Goal: Task Accomplishment & Management: Use online tool/utility

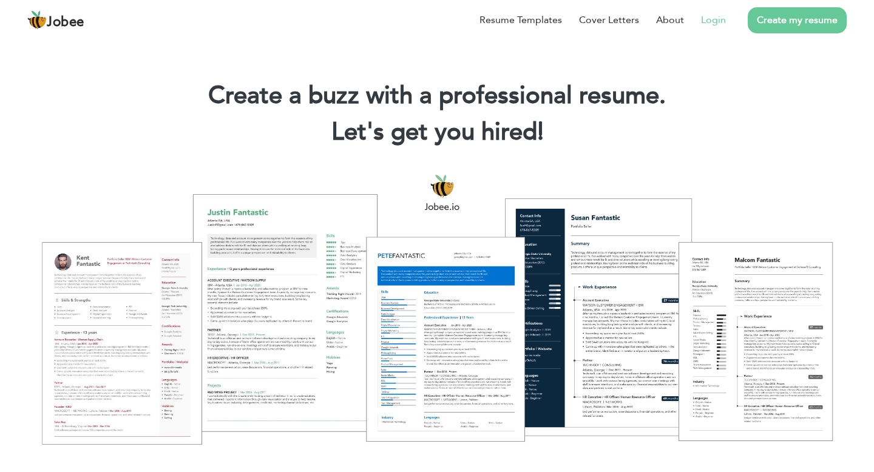
click at [712, 19] on link "Login" at bounding box center [713, 20] width 25 height 15
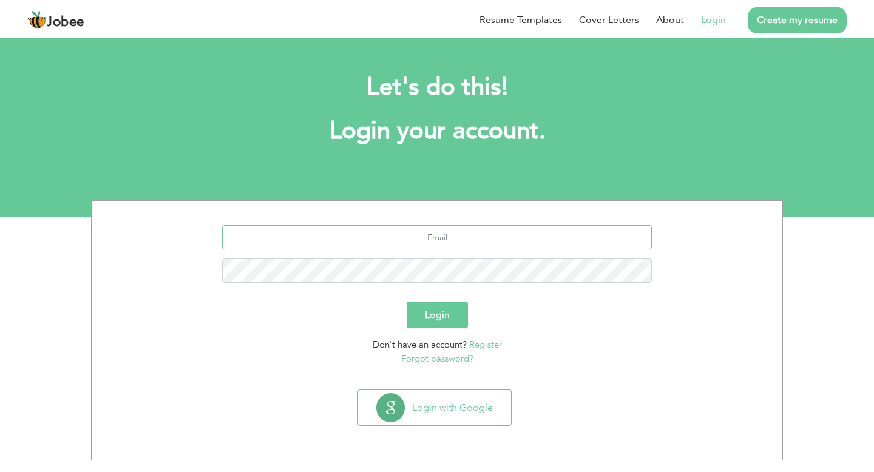
click at [430, 245] on input "text" at bounding box center [437, 237] width 430 height 24
type input "[EMAIL_ADDRESS][DOMAIN_NAME]"
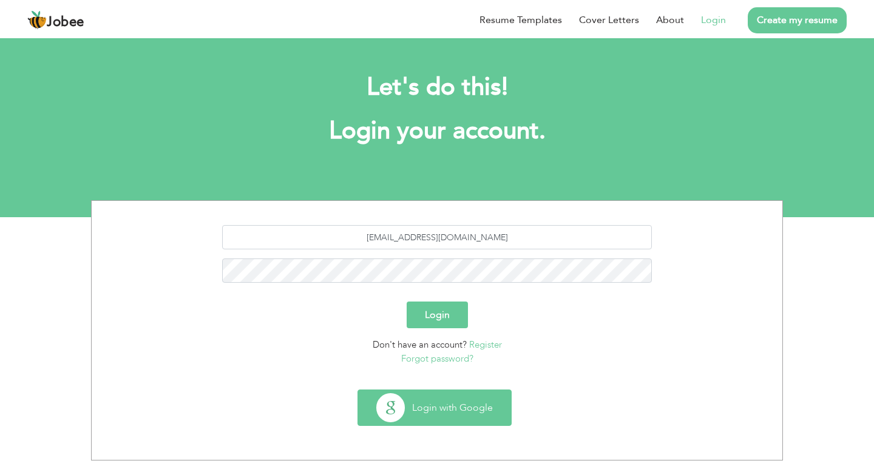
click at [464, 417] on button "Login with Google" at bounding box center [434, 407] width 153 height 35
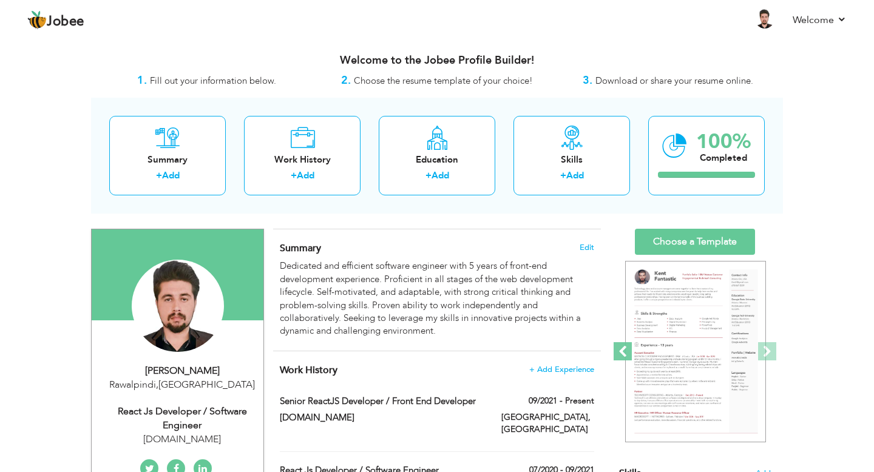
click at [627, 352] on span at bounding box center [623, 351] width 18 height 18
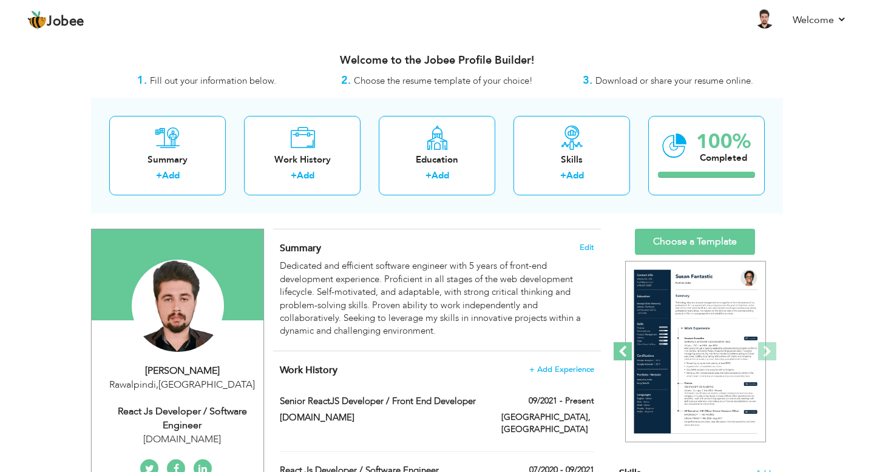
click at [627, 352] on span at bounding box center [623, 351] width 18 height 18
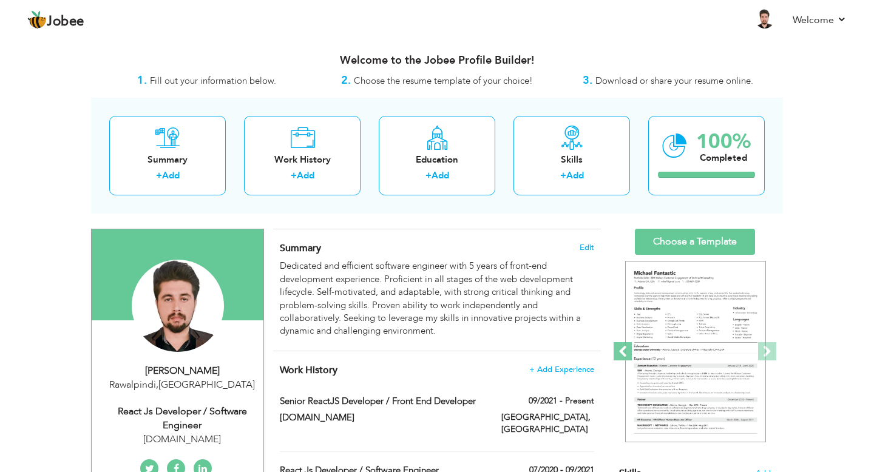
click at [627, 352] on span at bounding box center [623, 351] width 18 height 18
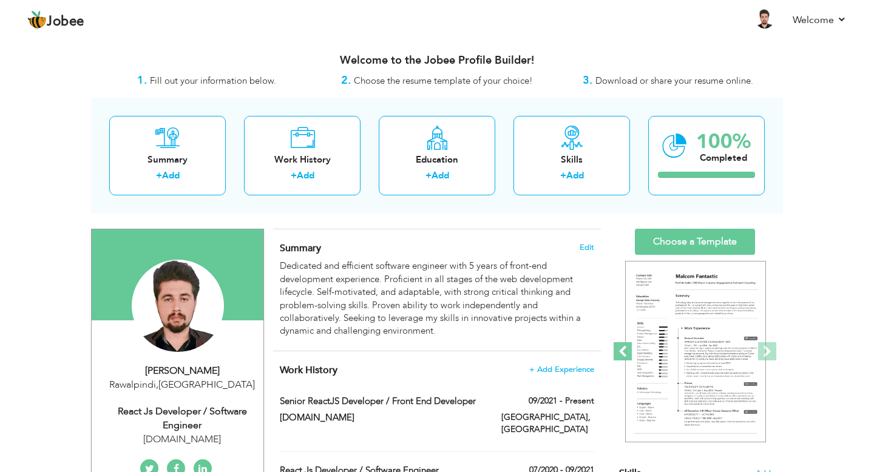
click at [627, 352] on span at bounding box center [623, 351] width 18 height 18
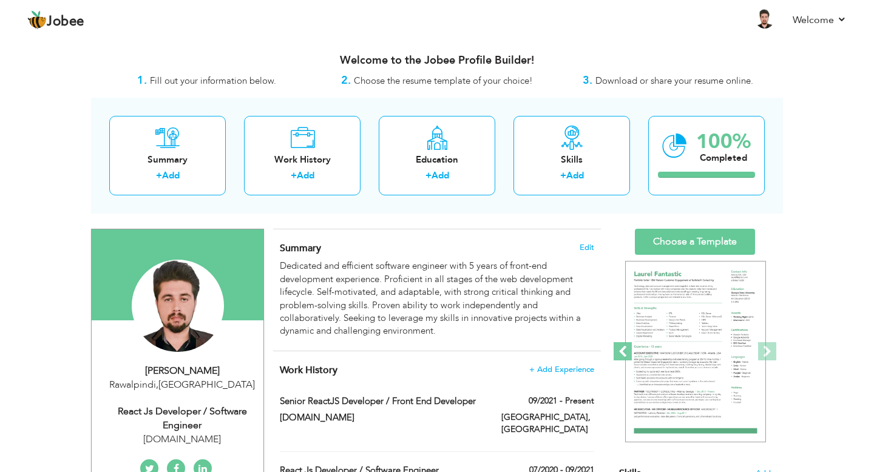
click at [627, 352] on span at bounding box center [623, 351] width 18 height 18
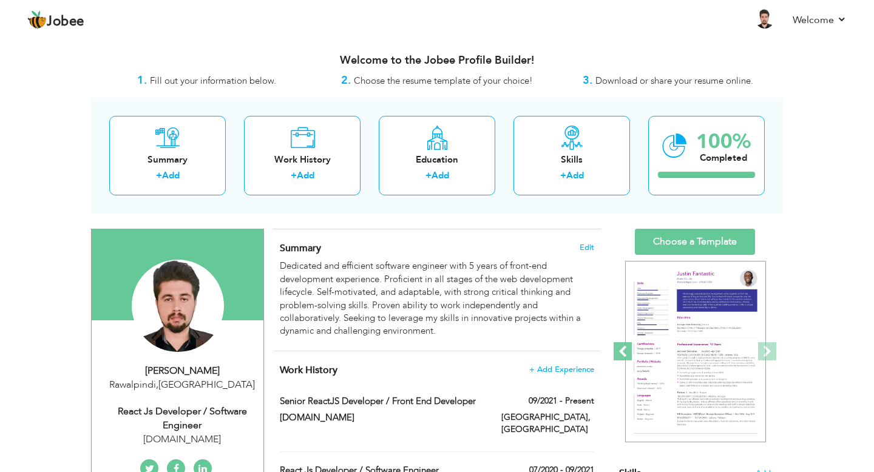
click at [627, 352] on span at bounding box center [623, 351] width 18 height 18
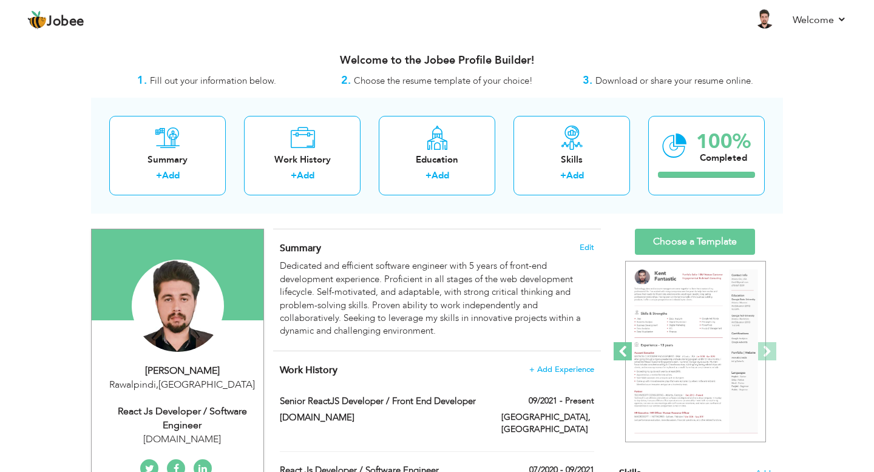
click at [627, 352] on span at bounding box center [623, 351] width 18 height 18
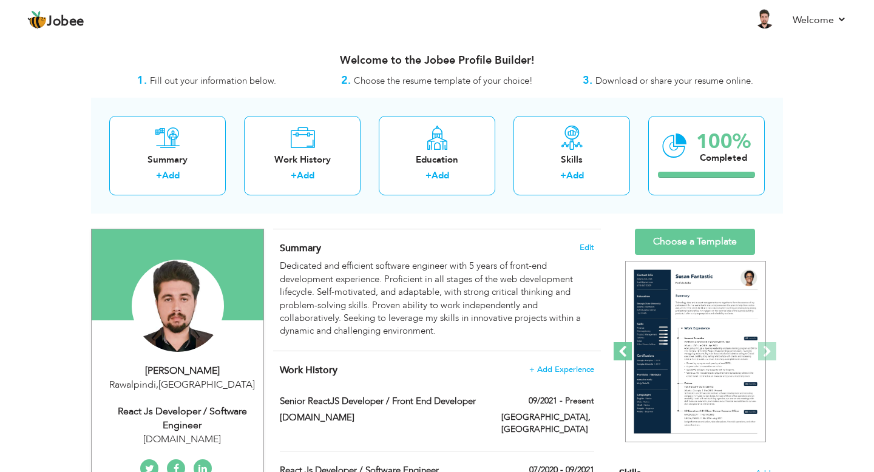
click at [626, 352] on span at bounding box center [623, 351] width 18 height 18
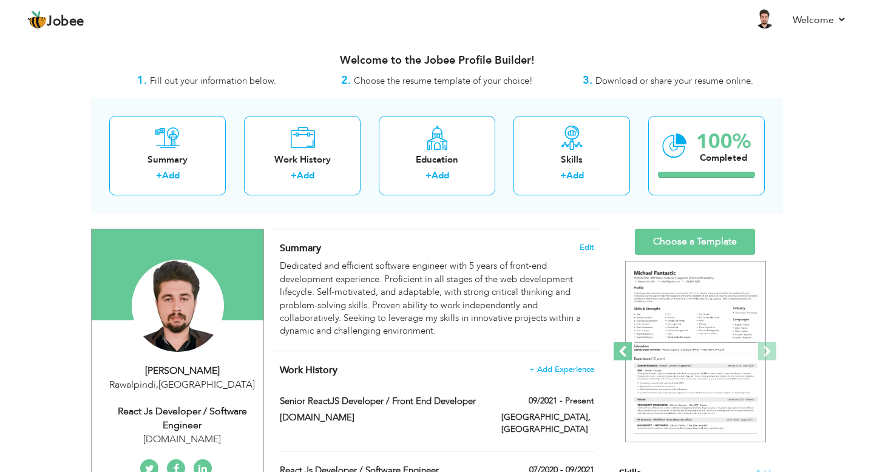
click at [626, 352] on span at bounding box center [623, 351] width 18 height 18
click at [627, 352] on span at bounding box center [623, 351] width 18 height 18
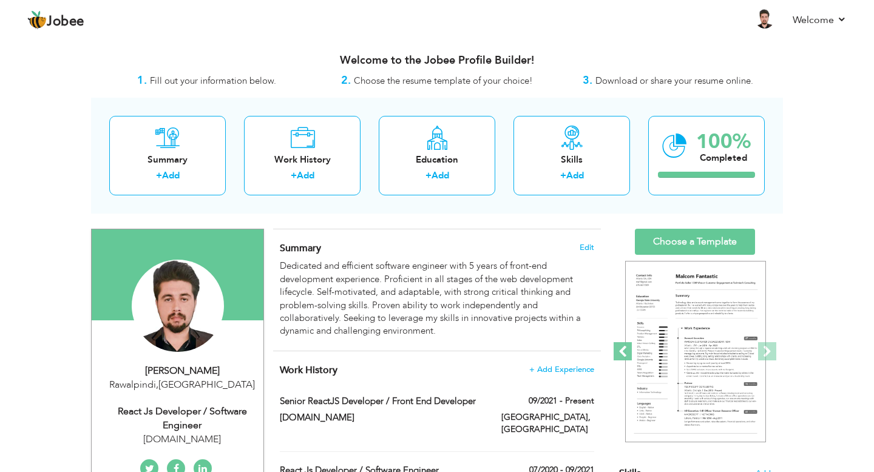
click at [627, 352] on span at bounding box center [623, 351] width 18 height 18
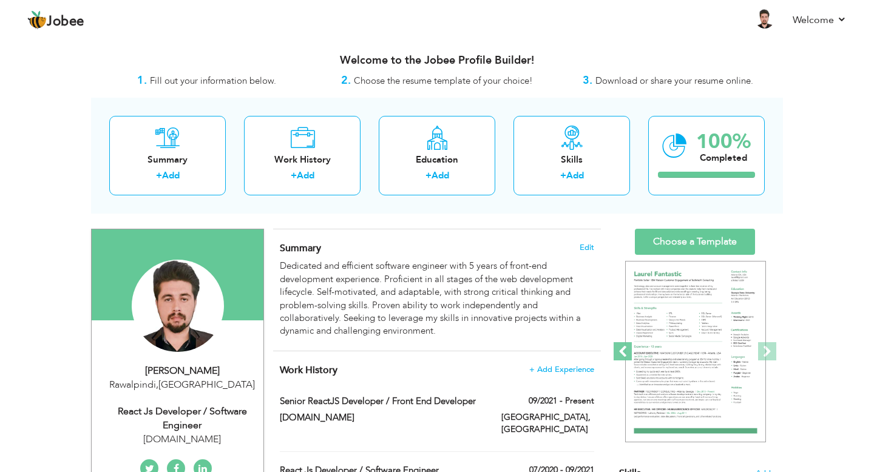
click at [627, 352] on span at bounding box center [623, 351] width 18 height 18
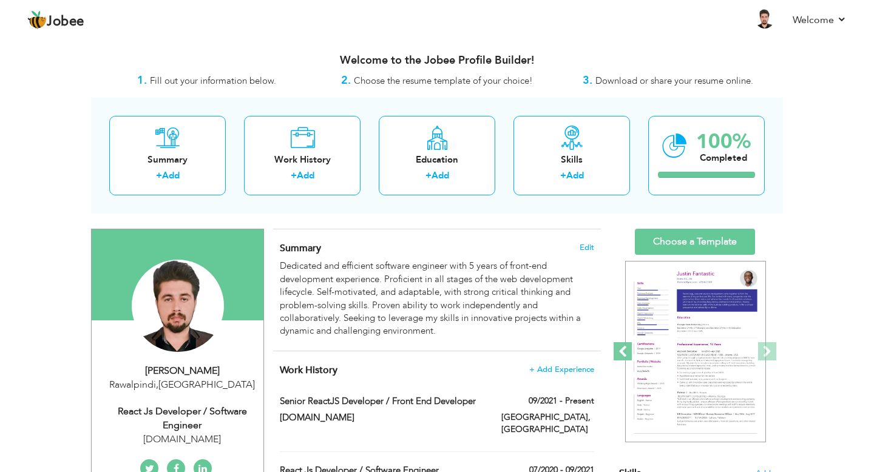
click at [627, 352] on span at bounding box center [623, 351] width 18 height 18
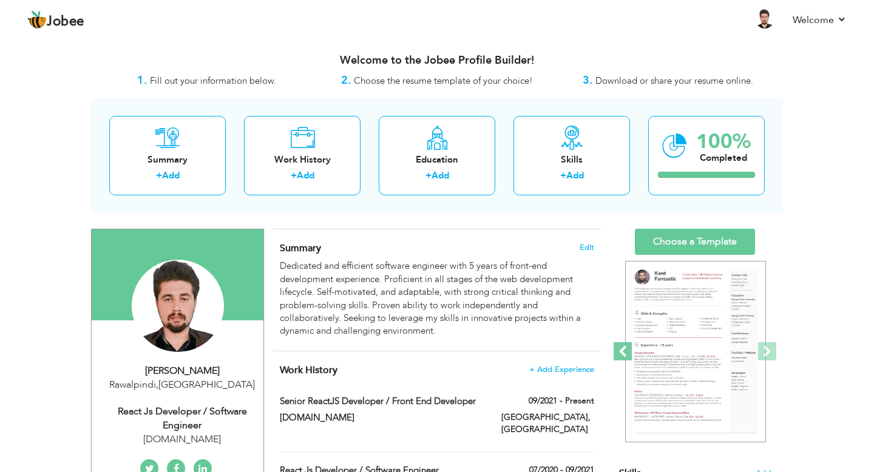
click at [627, 352] on span at bounding box center [623, 351] width 18 height 18
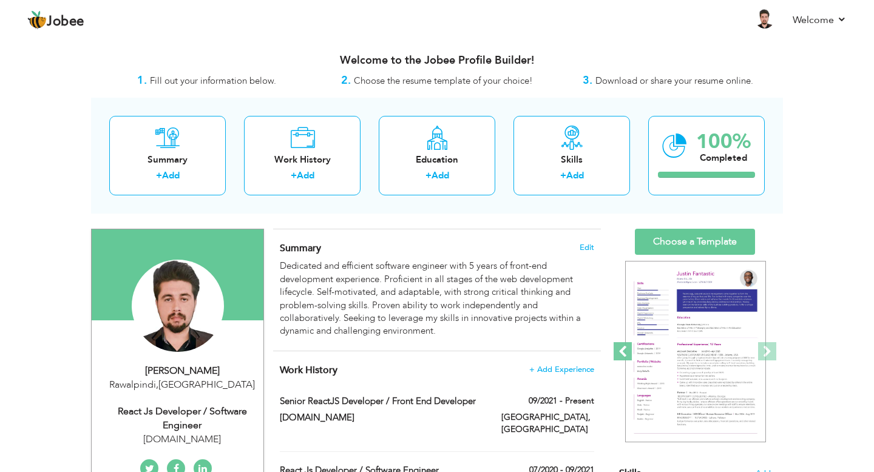
click at [624, 354] on span at bounding box center [623, 351] width 18 height 18
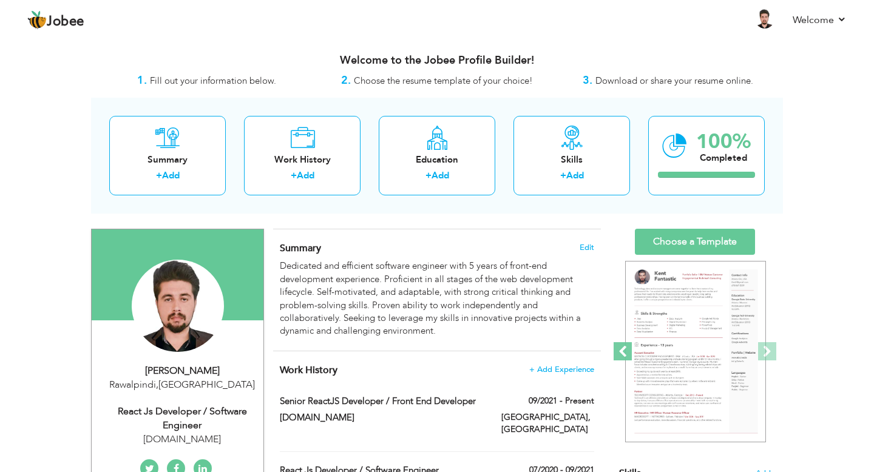
click at [624, 354] on span at bounding box center [623, 351] width 18 height 18
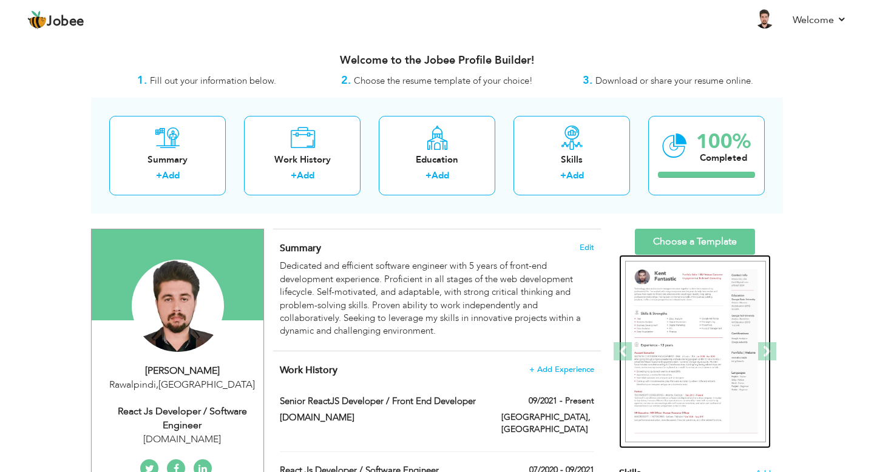
click at [686, 304] on img at bounding box center [695, 352] width 141 height 182
click at [677, 298] on img at bounding box center [695, 352] width 141 height 182
click at [677, 336] on img at bounding box center [695, 352] width 141 height 182
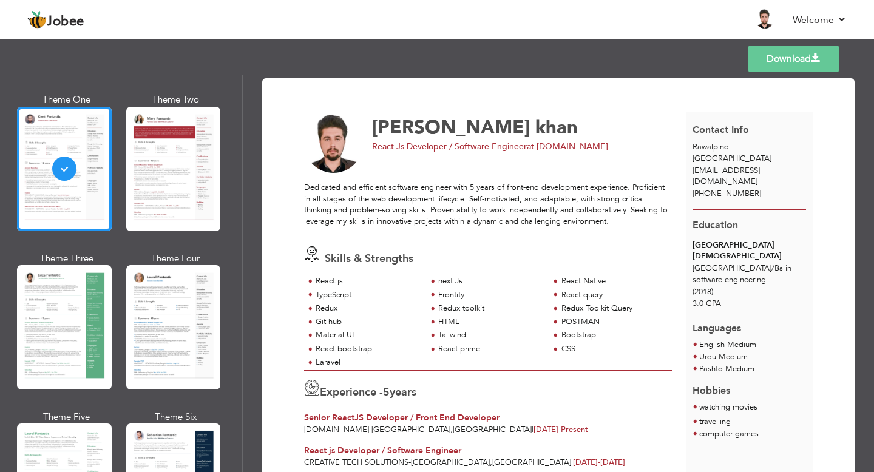
scroll to position [83, 0]
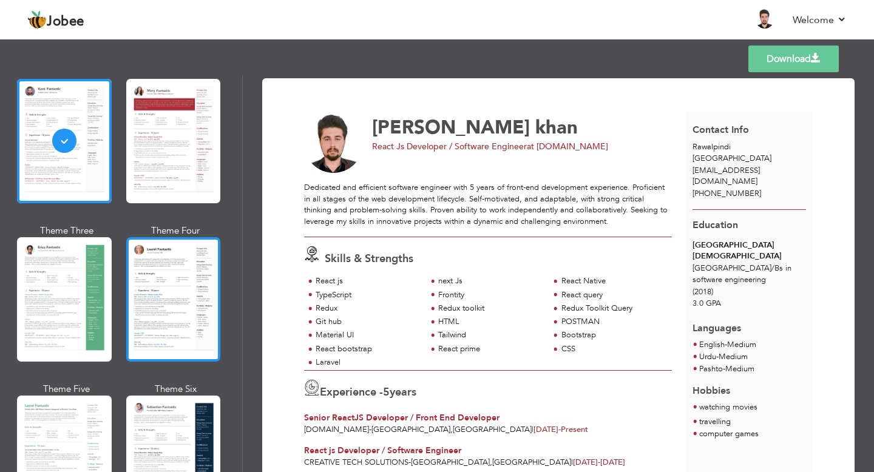
click at [202, 314] on div at bounding box center [173, 299] width 95 height 124
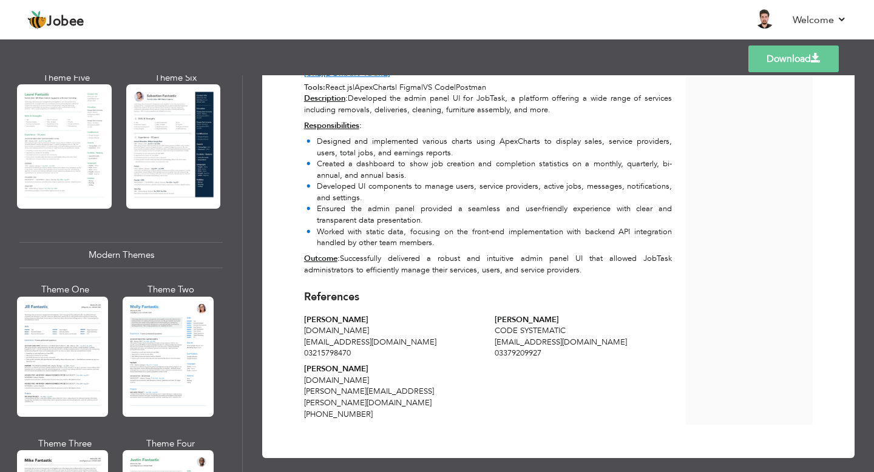
scroll to position [494, 0]
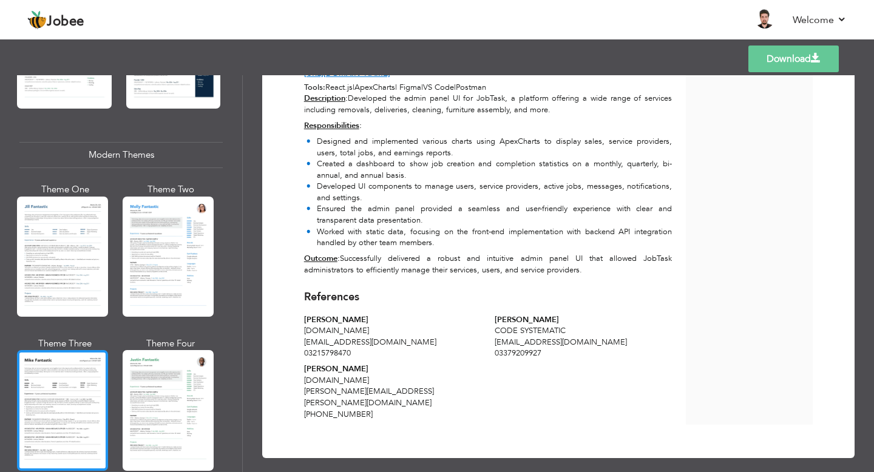
click at [94, 424] on div at bounding box center [62, 410] width 91 height 120
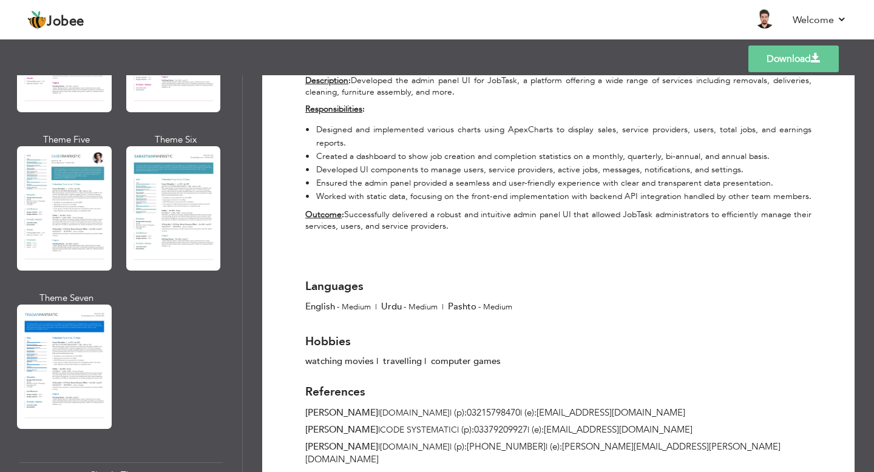
scroll to position [1778, 0]
